Goal: Information Seeking & Learning: Learn about a topic

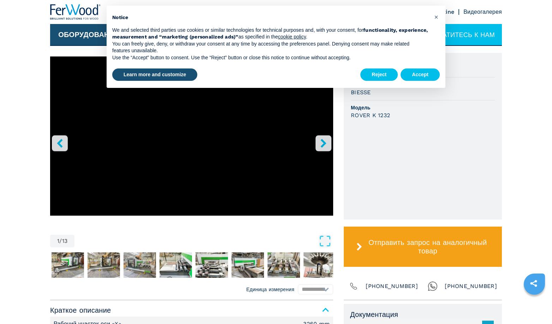
scroll to position [212, 0]
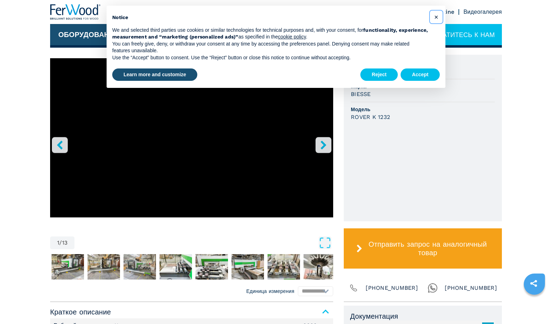
click at [432, 18] on button "×" at bounding box center [436, 16] width 11 height 11
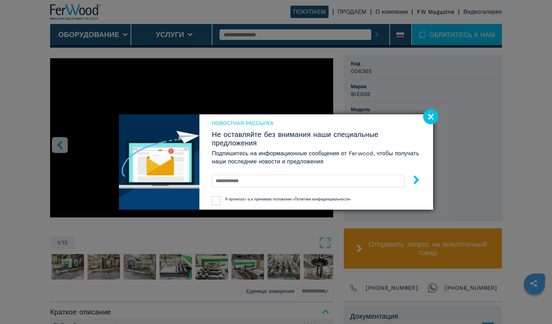
click at [429, 119] on image at bounding box center [430, 116] width 15 height 15
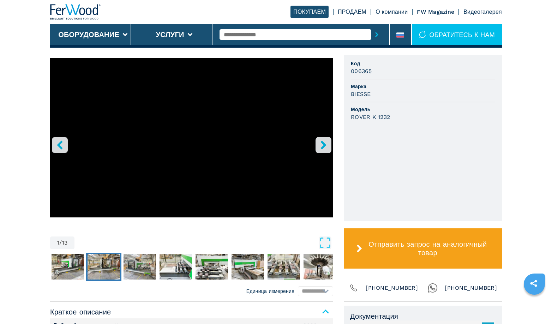
click at [96, 273] on img "Go to Slide 3" at bounding box center [104, 266] width 32 height 25
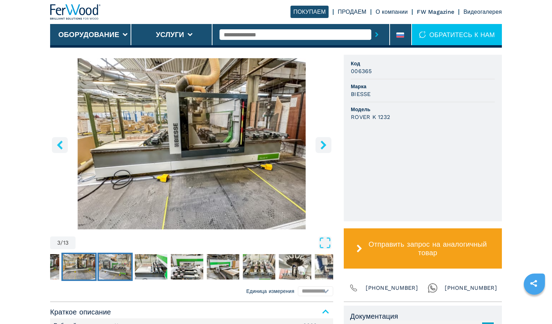
click at [129, 268] on img "Go to Slide 4" at bounding box center [115, 266] width 32 height 25
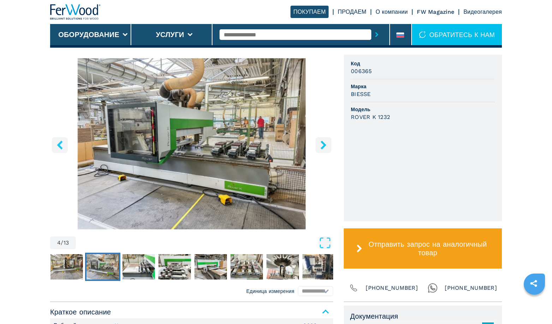
click at [157, 268] on nav "Thumbnail Navigation" at bounding box center [154, 267] width 283 height 28
click at [177, 272] on img "Go to Slide 6" at bounding box center [175, 266] width 32 height 25
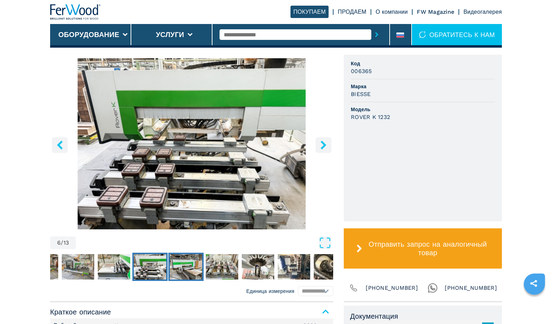
click at [196, 267] on img "Go to Slide 7" at bounding box center [186, 266] width 32 height 25
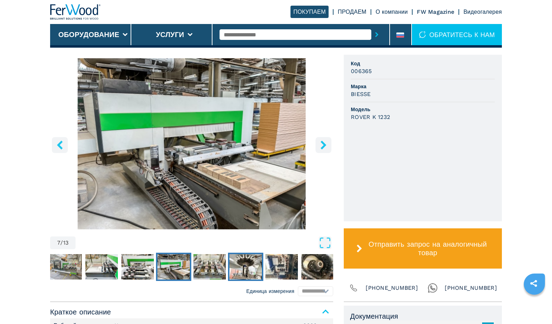
click at [237, 268] on img "Go to Slide 9" at bounding box center [246, 266] width 32 height 25
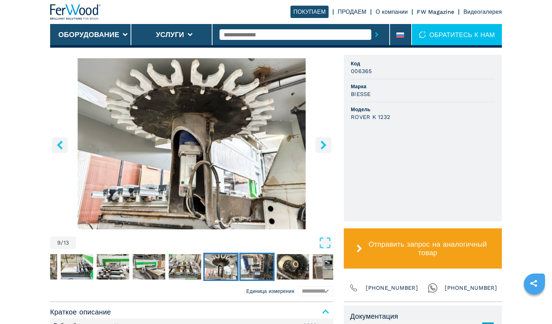
click at [266, 269] on img "Go to Slide 10" at bounding box center [257, 266] width 32 height 25
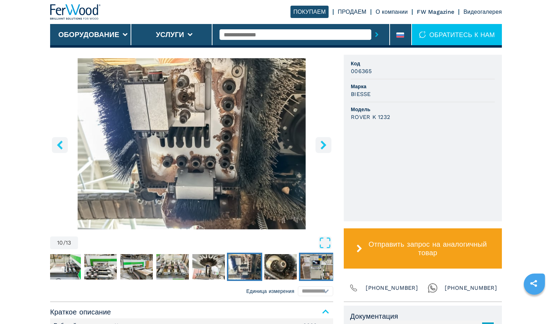
click at [315, 266] on img "Go to Slide 12" at bounding box center [316, 266] width 32 height 25
